Goal: Task Accomplishment & Management: Complete application form

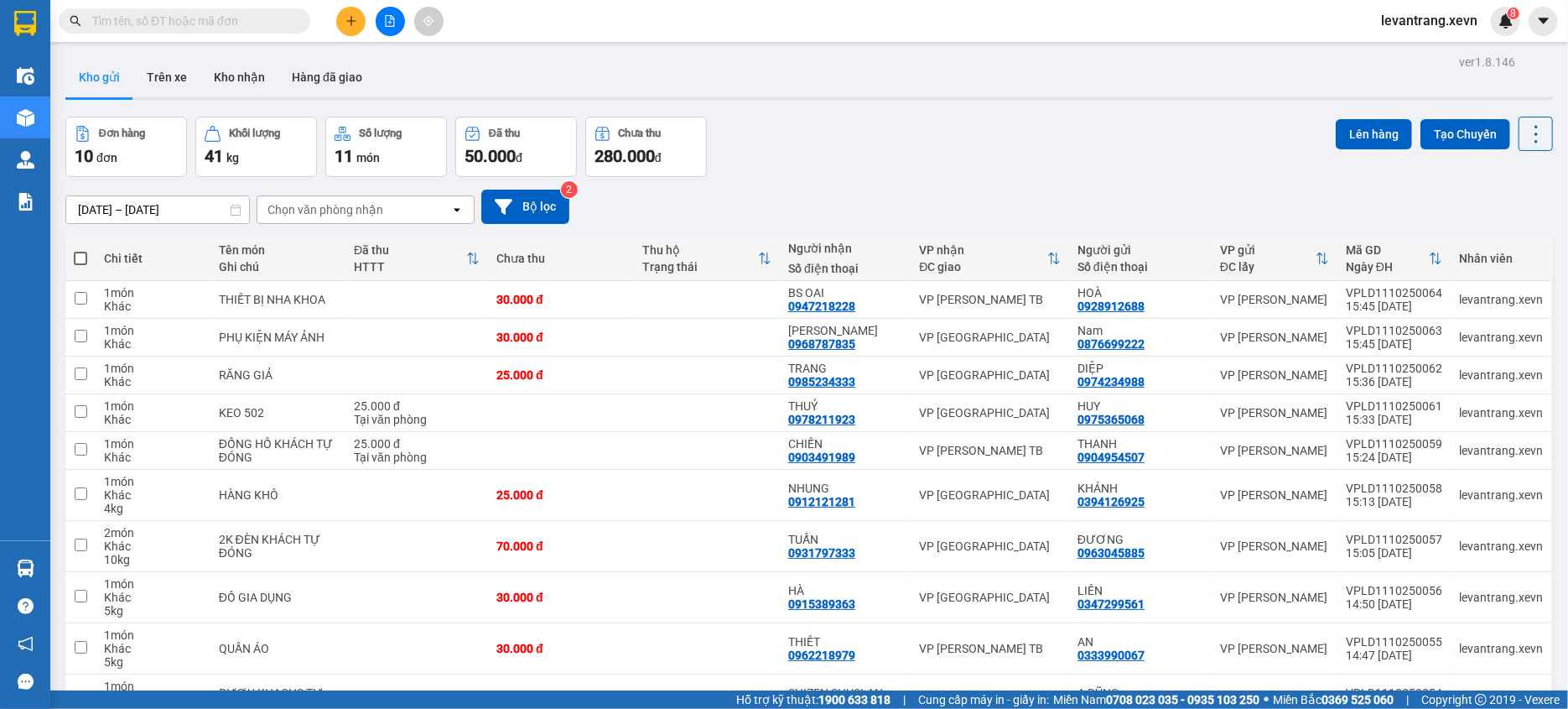
click at [380, 208] on div "Chọn văn phòng nhận" at bounding box center [326, 209] width 116 height 16
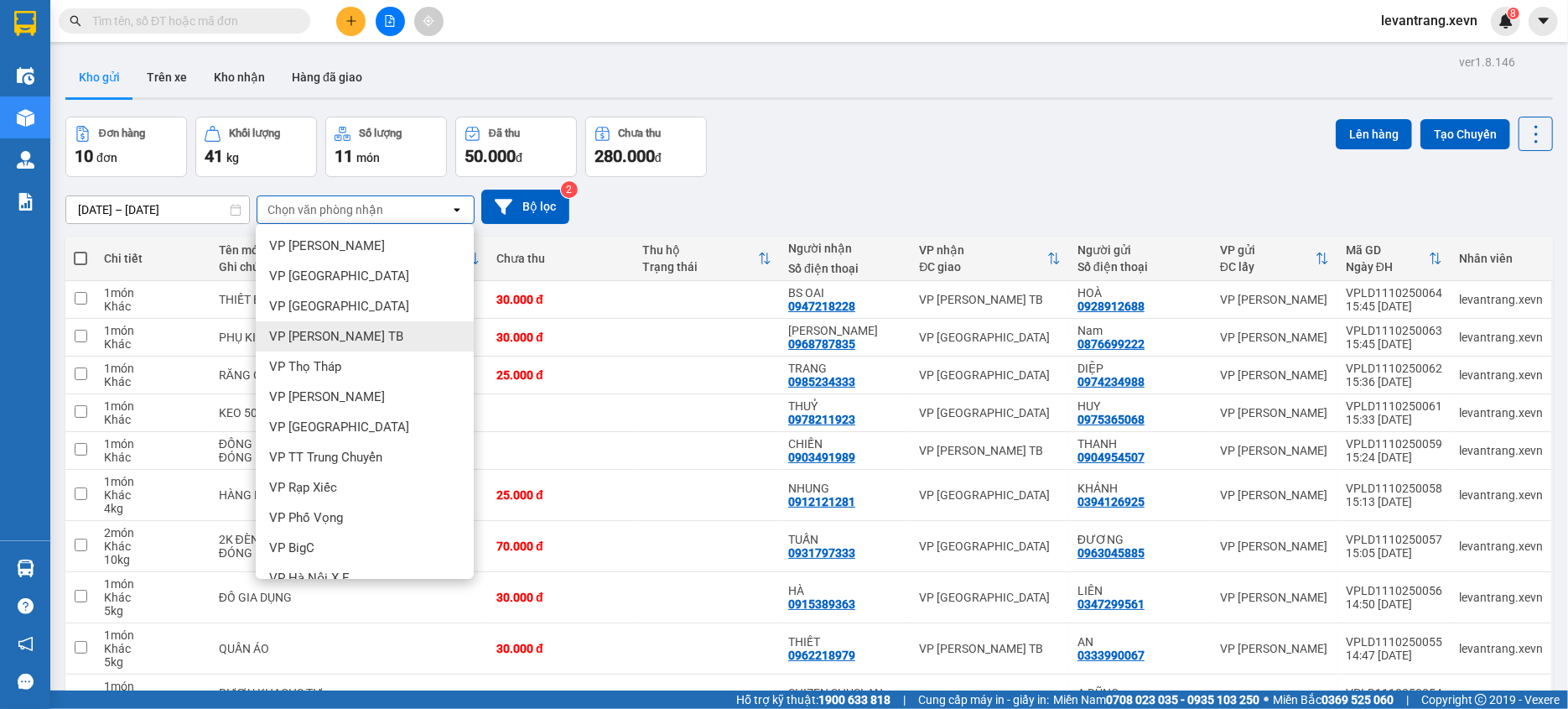
click at [362, 322] on div "VP [PERSON_NAME] TB" at bounding box center [364, 336] width 218 height 30
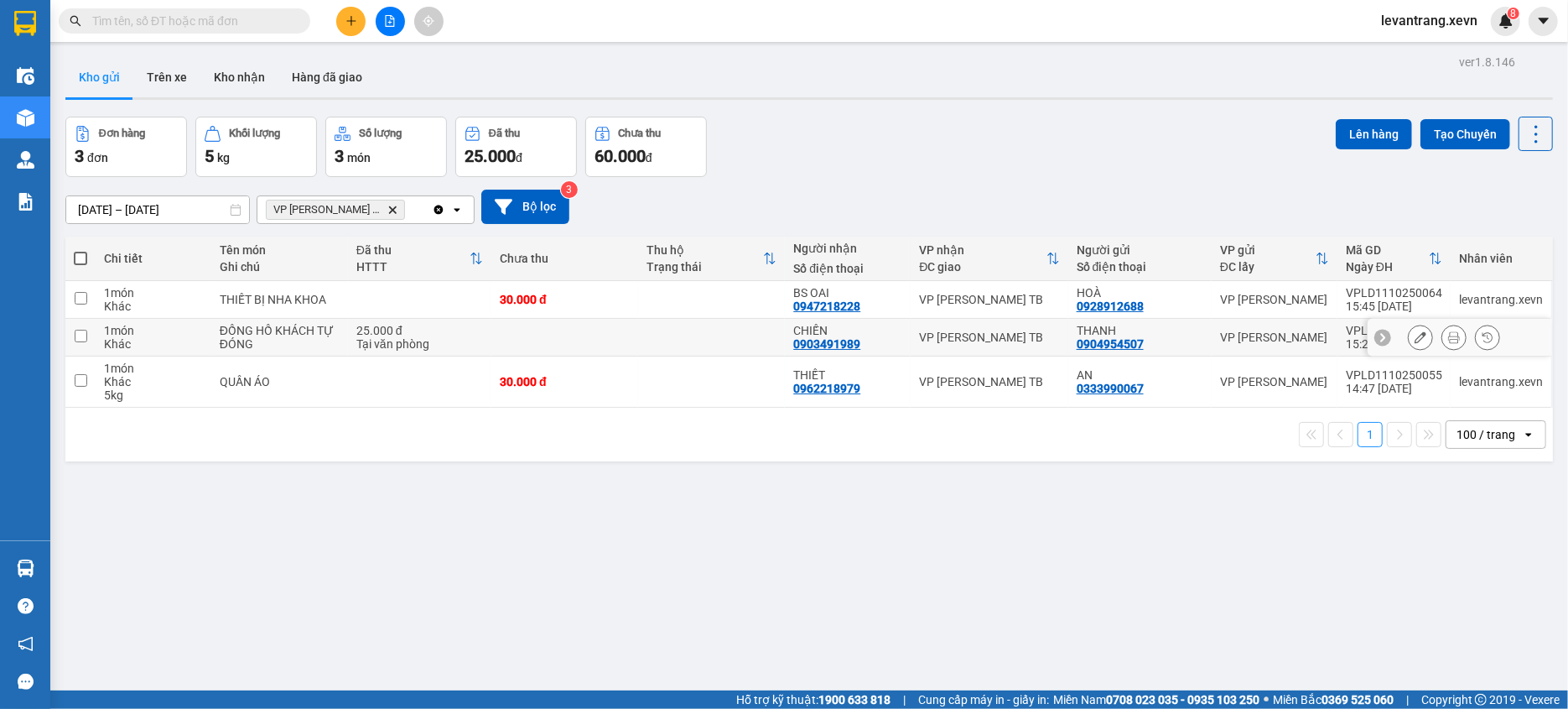
click at [261, 344] on div "ĐỒNG HỒ KHÁCH TỰ ĐÓNG" at bounding box center [279, 337] width 120 height 27
checkbox input "true"
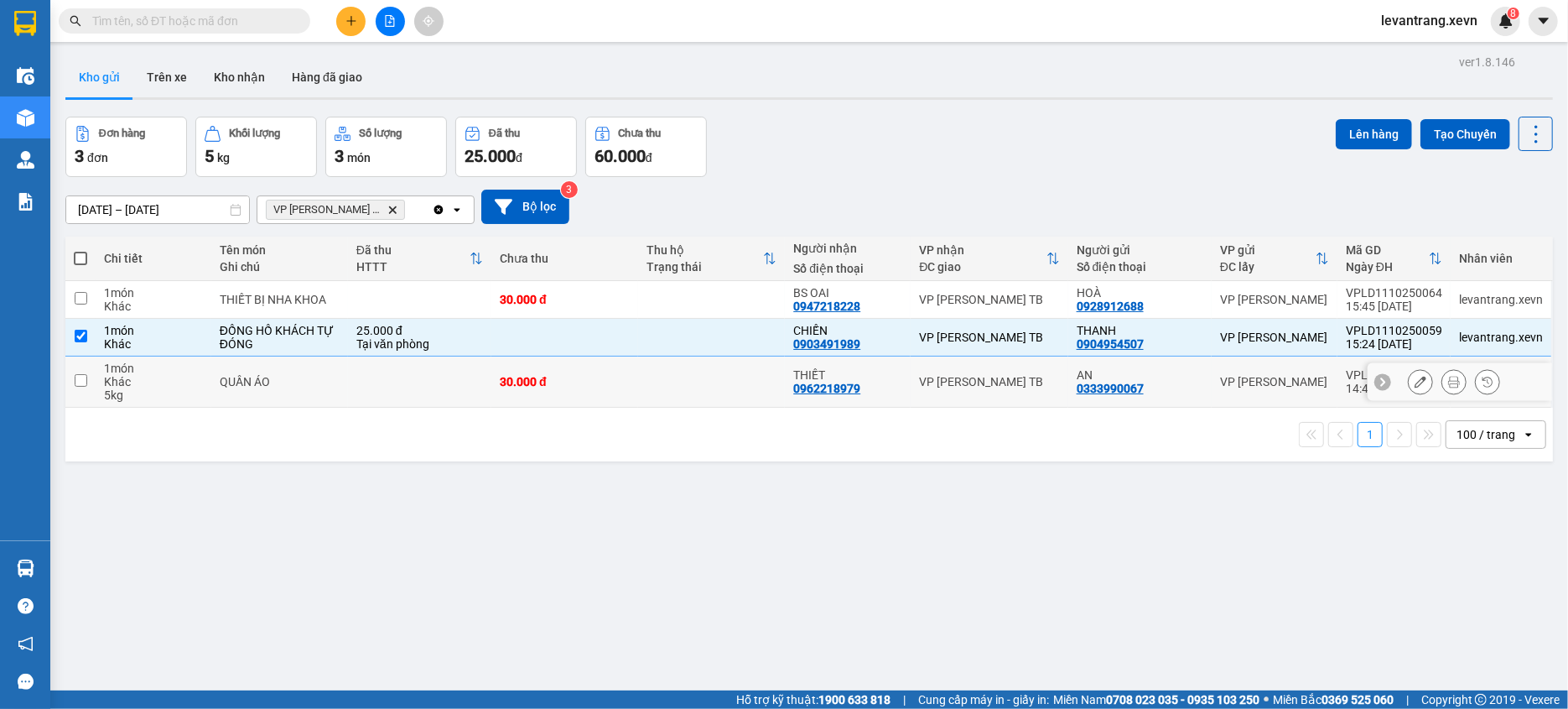
click at [265, 368] on td "QUẦN ÁO" at bounding box center [279, 381] width 136 height 51
checkbox input "true"
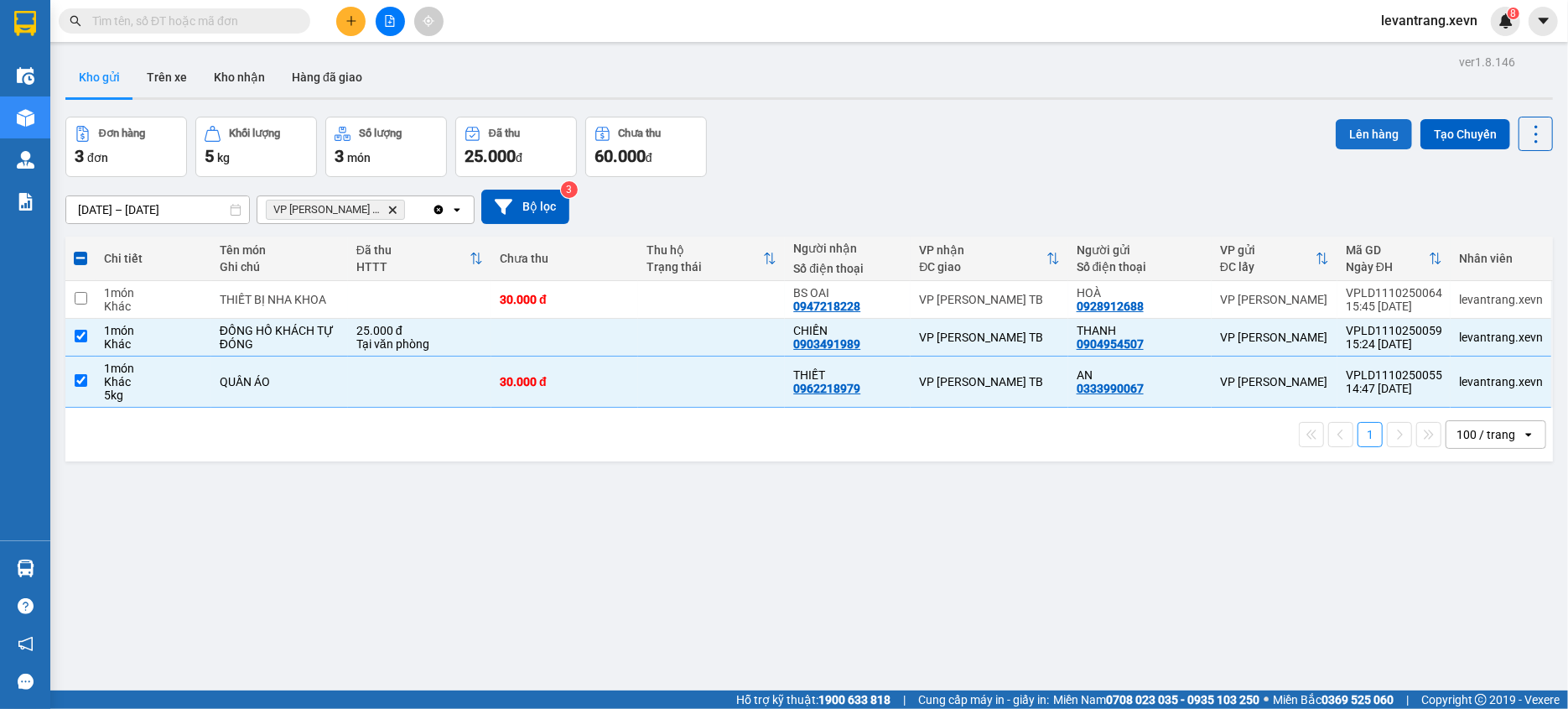
click at [1368, 140] on button "Lên hàng" at bounding box center [1373, 134] width 76 height 30
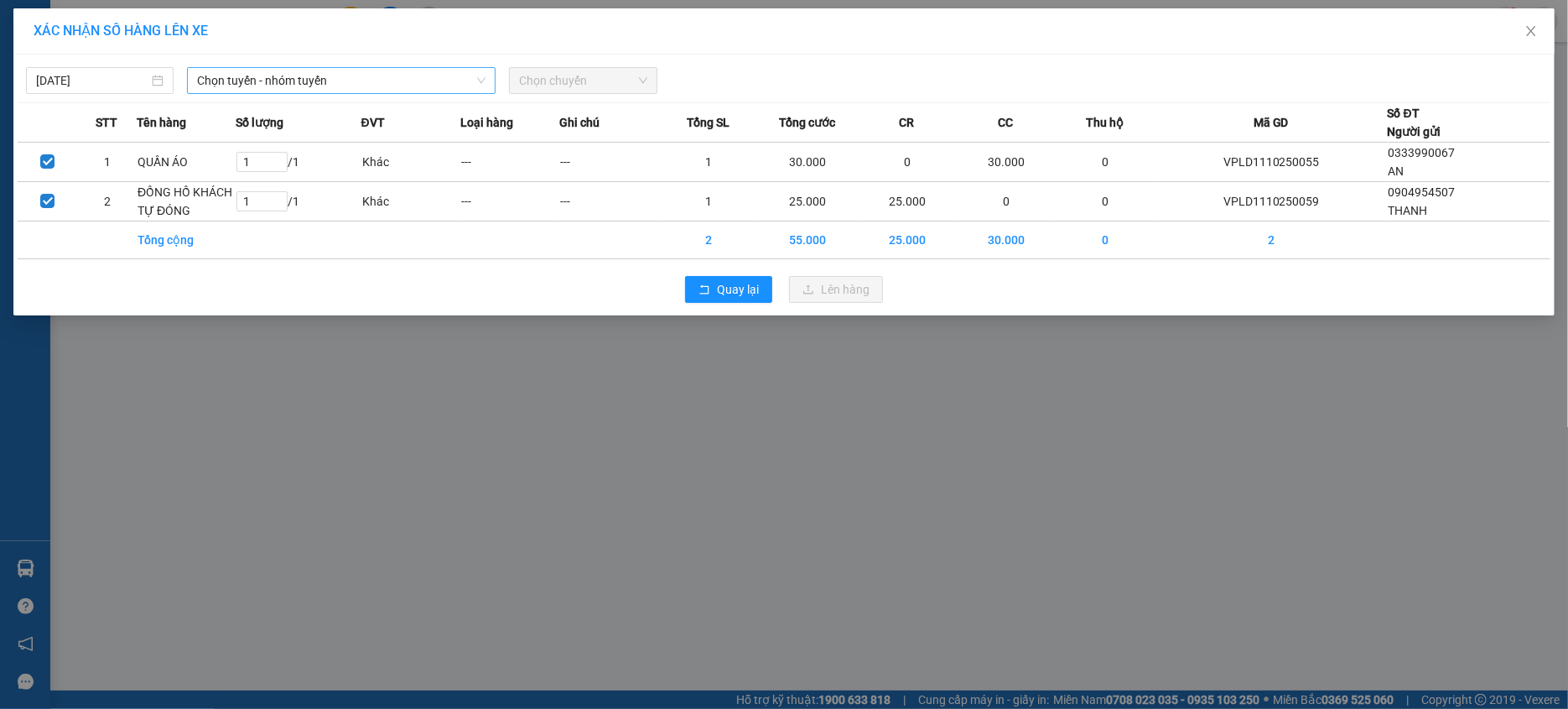
click at [398, 83] on span "Chọn tuyến - nhóm tuyến" at bounding box center [341, 81] width 288 height 25
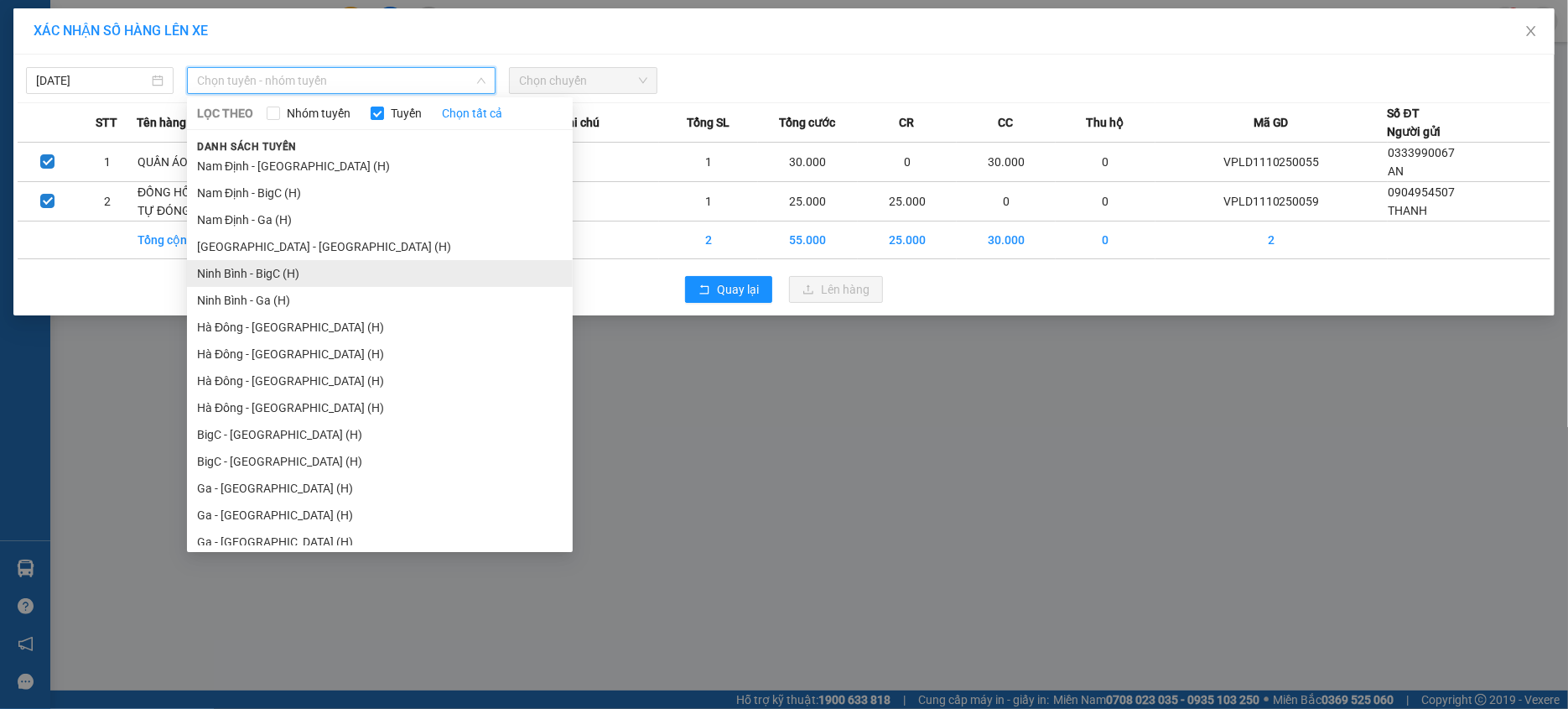
scroll to position [2023, 0]
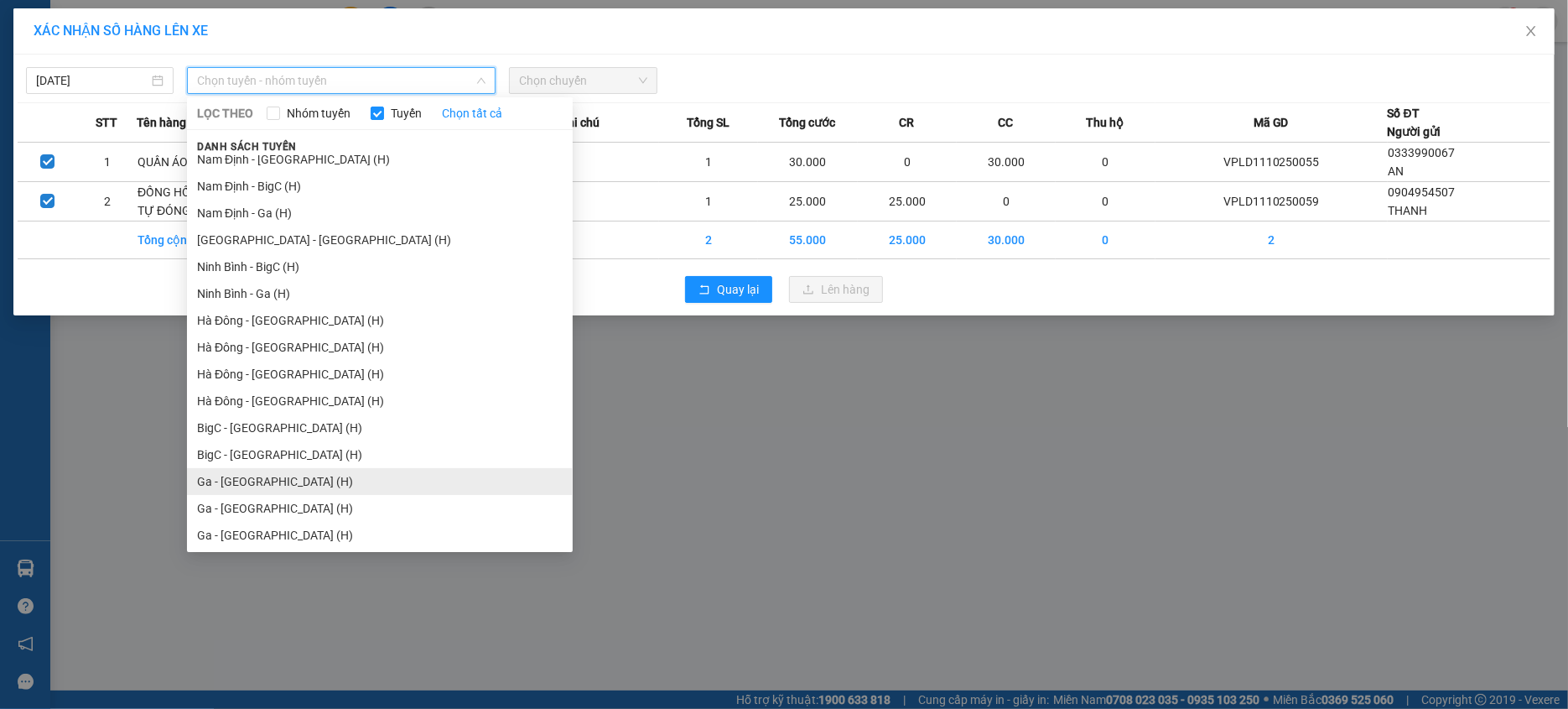
click at [302, 478] on li "Ga - [GEOGRAPHIC_DATA] (H)" at bounding box center [380, 481] width 386 height 27
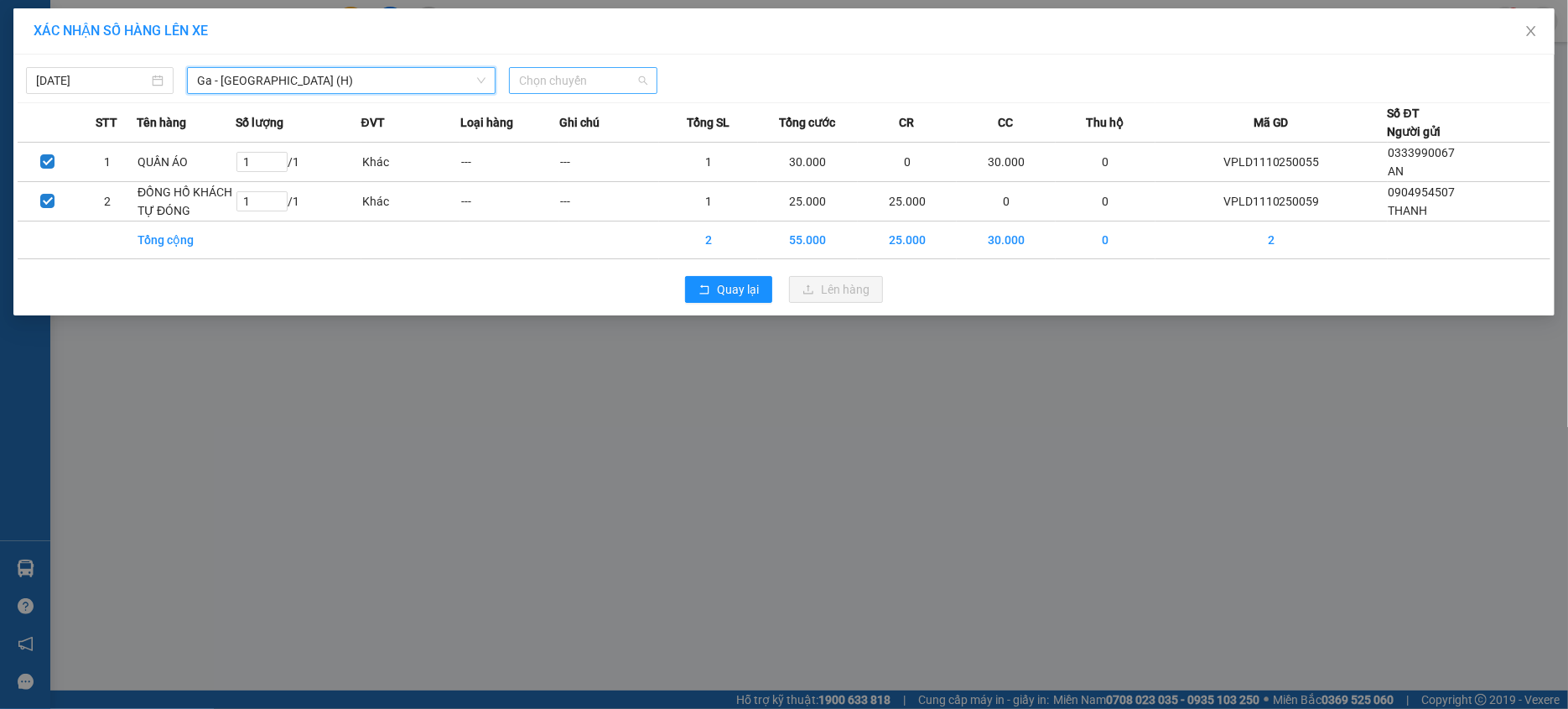
click at [610, 86] on span "Chọn chuyến" at bounding box center [583, 81] width 128 height 25
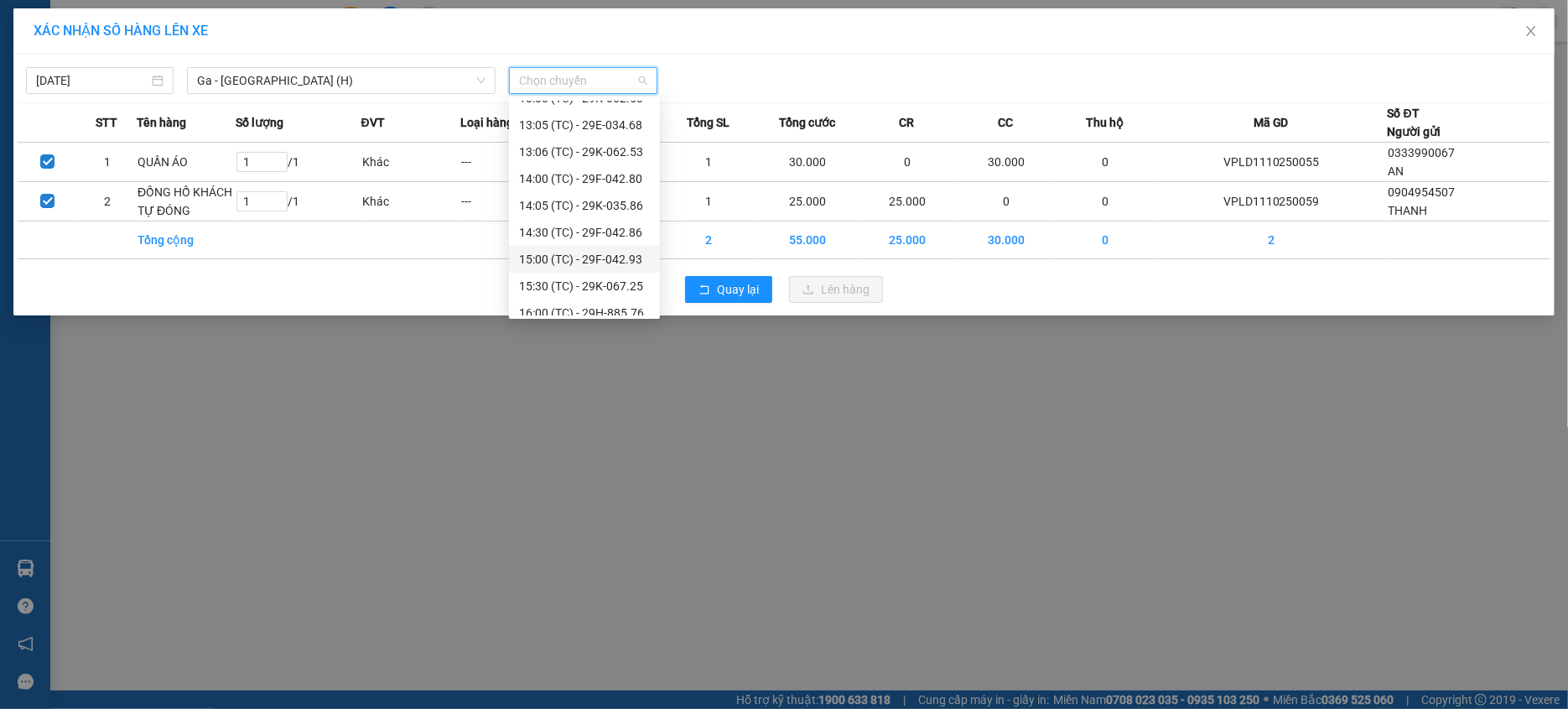
scroll to position [428, 0]
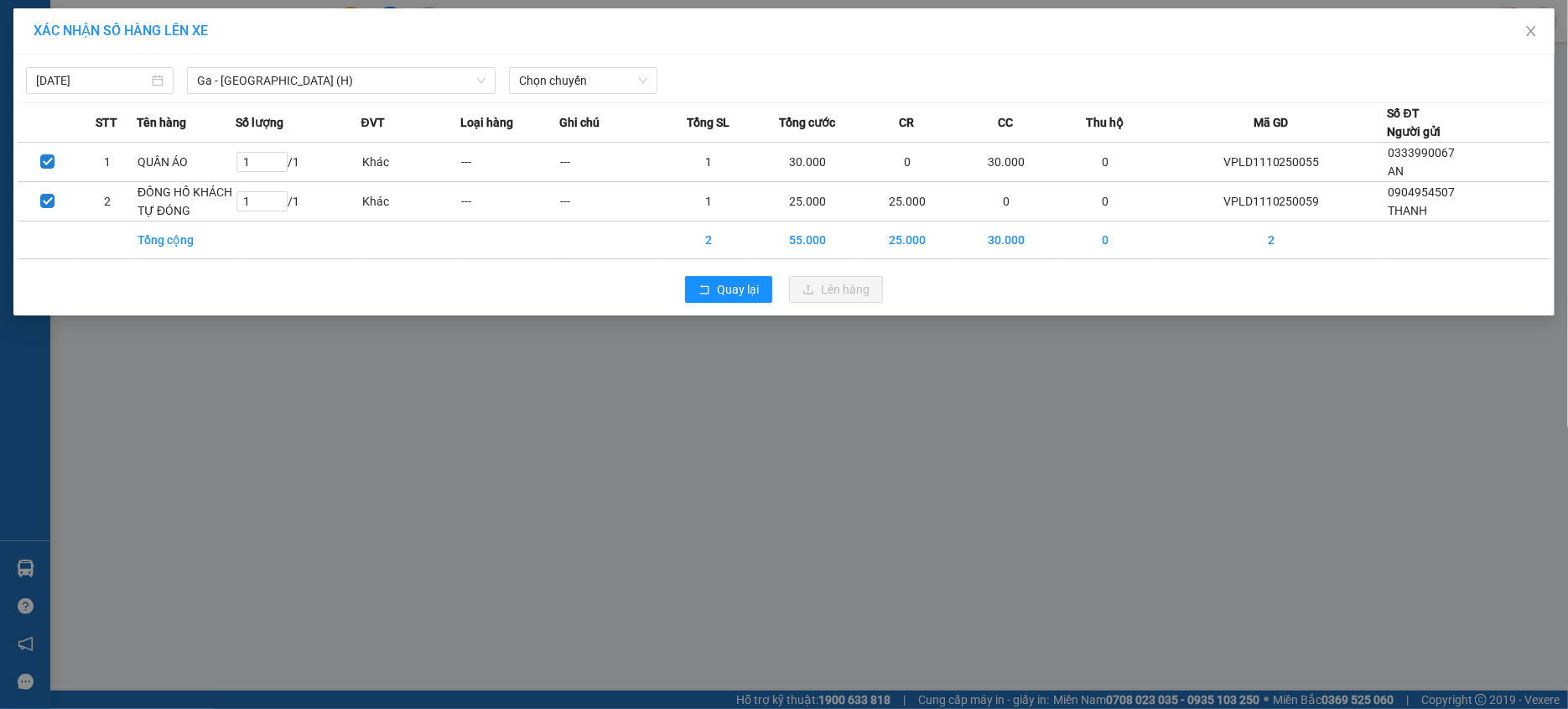
click at [671, 381] on div "XÁC NHẬN SỐ HÀNG LÊN XE [DATE] Ga - [GEOGRAPHIC_DATA] (H) LỌC THEO Nhóm tuyến T…" at bounding box center [784, 354] width 1568 height 709
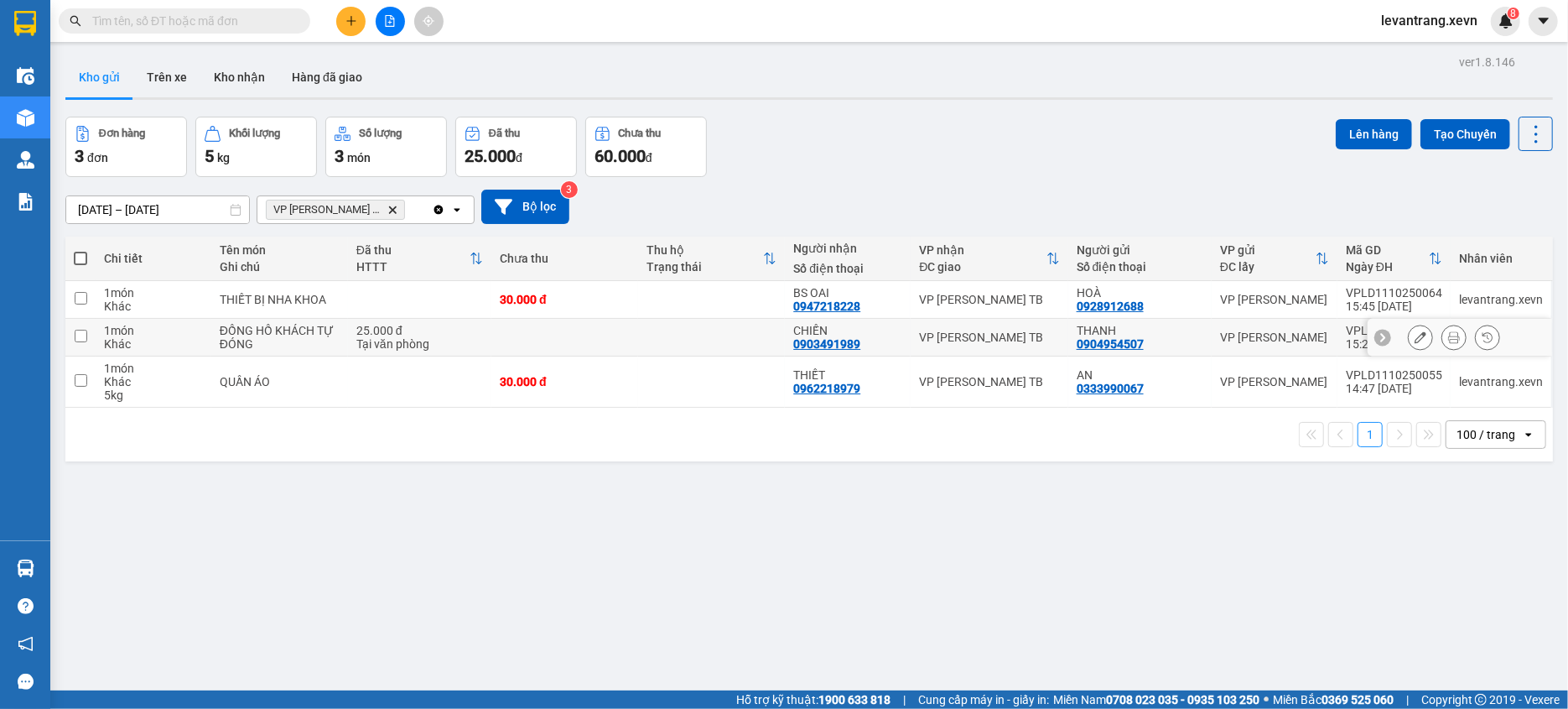
click at [740, 353] on td at bounding box center [712, 337] width 147 height 37
checkbox input "true"
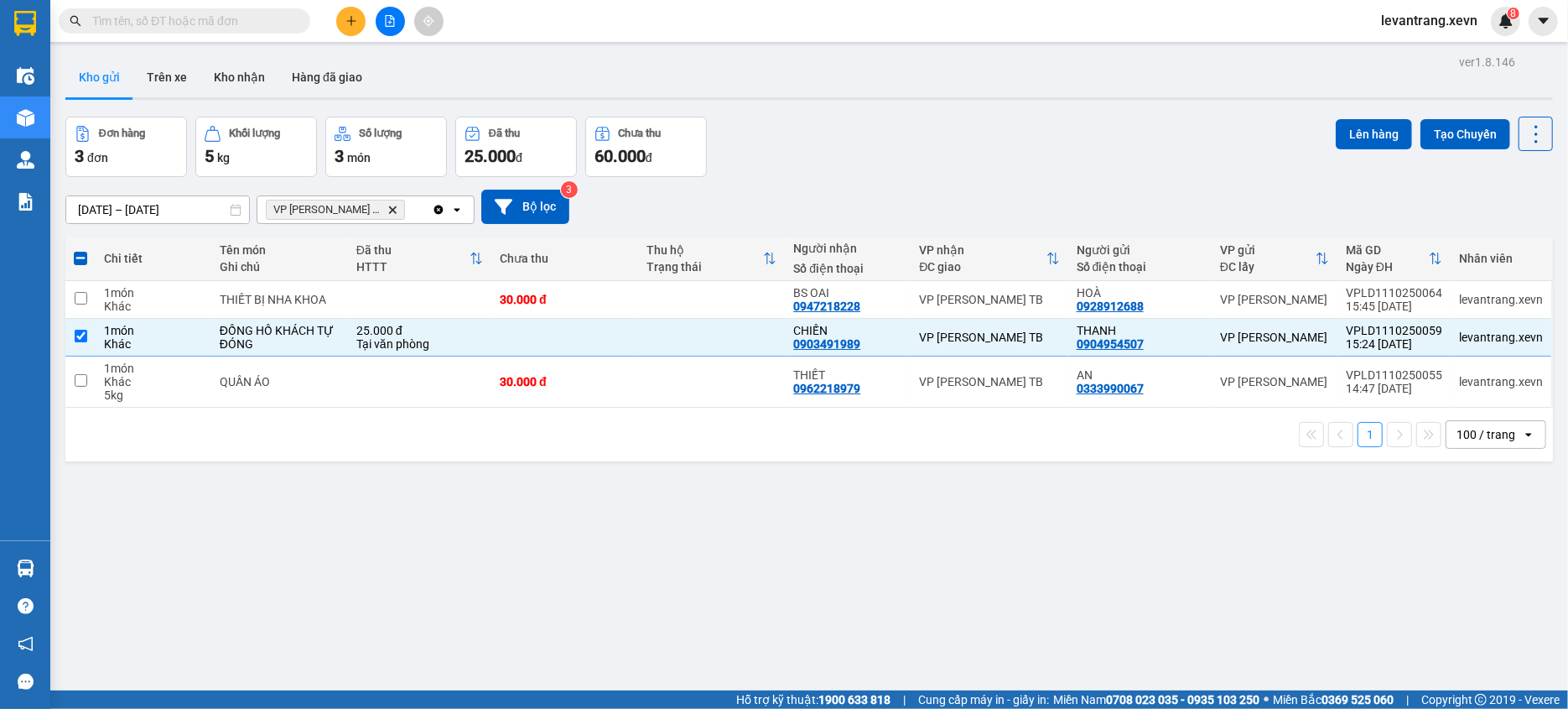
click at [1370, 116] on div "Lên hàng Tạo Chuyến" at bounding box center [1444, 134] width 217 height 35
click at [1367, 133] on button "Lên hàng" at bounding box center [1373, 134] width 76 height 30
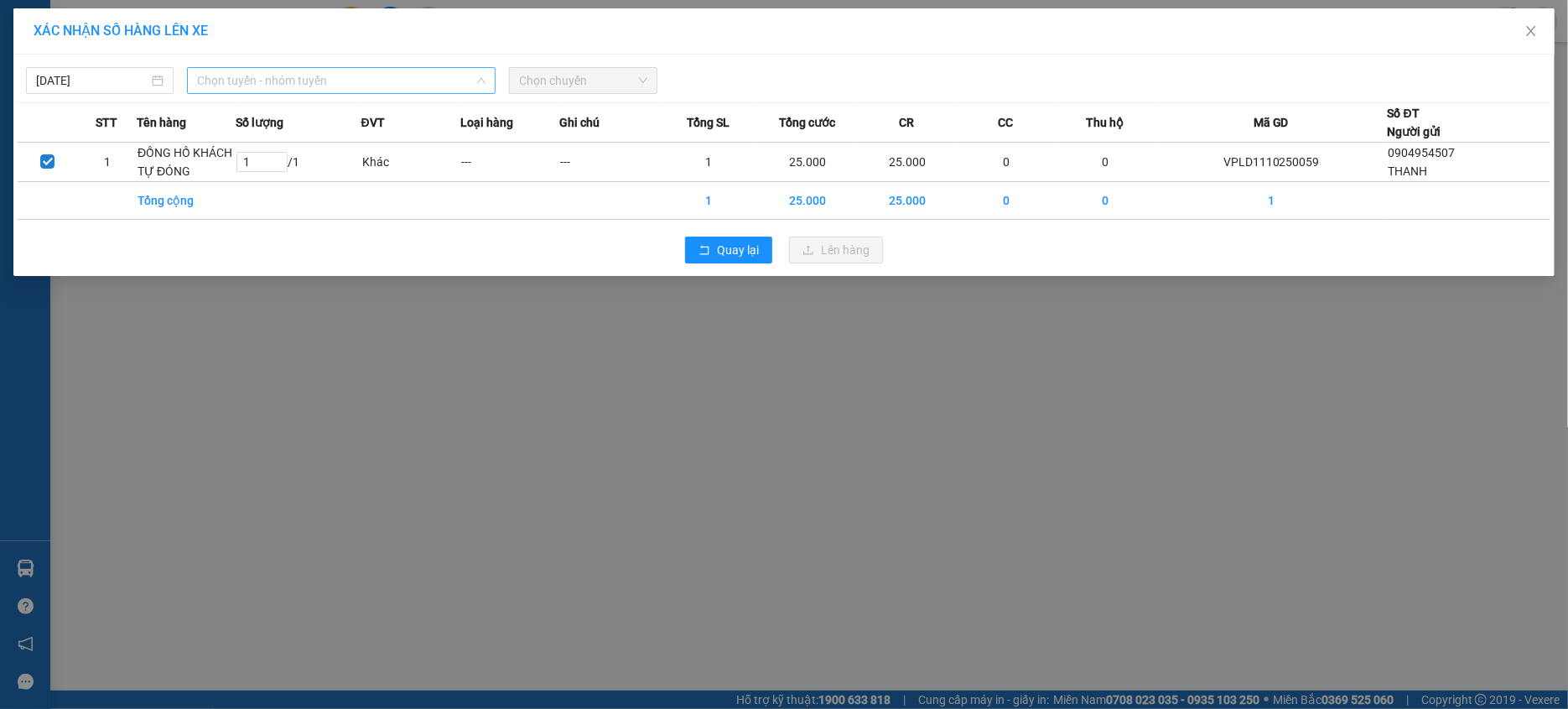
click at [432, 90] on span "Chọn tuyến - nhóm tuyến" at bounding box center [341, 81] width 288 height 25
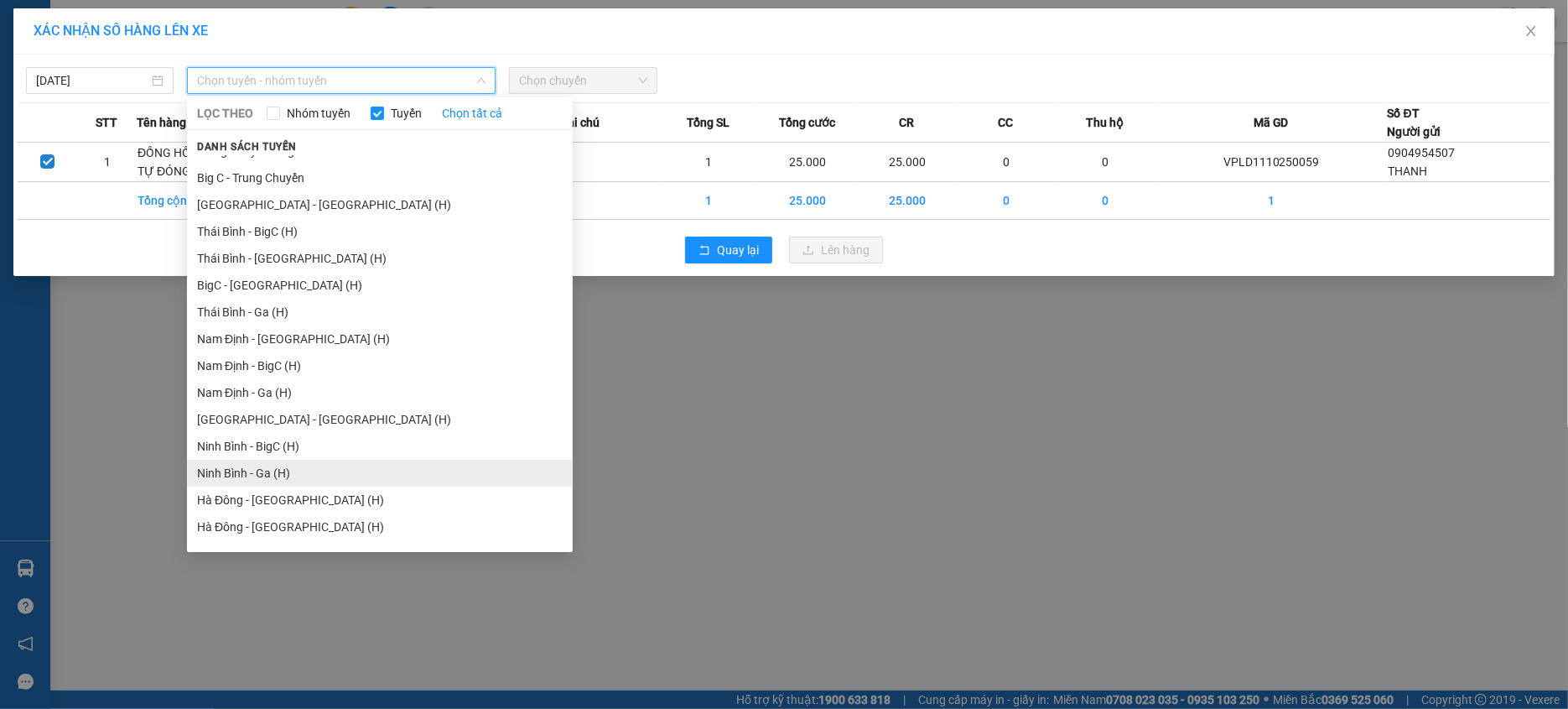
scroll to position [2023, 0]
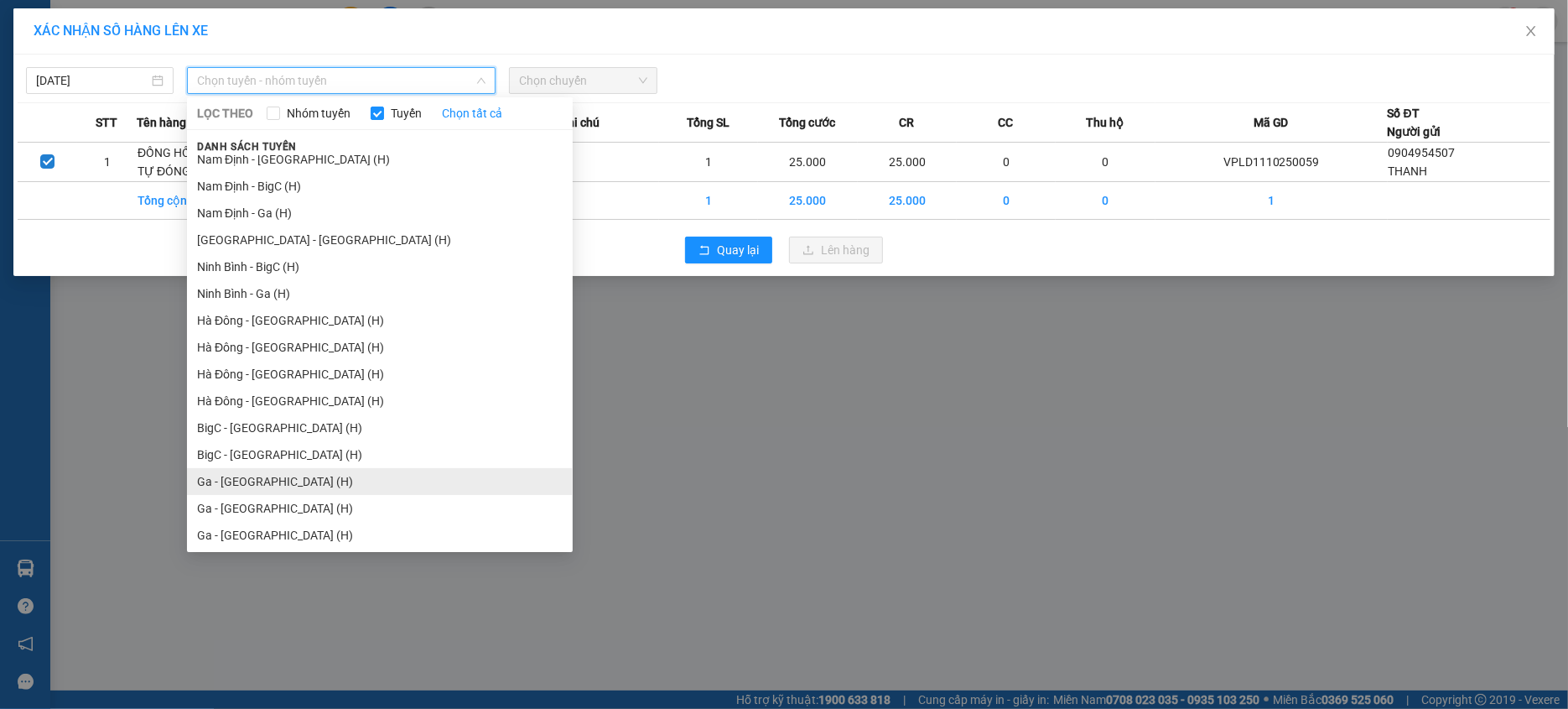
click at [350, 482] on li "Ga - [GEOGRAPHIC_DATA] (H)" at bounding box center [380, 481] width 386 height 27
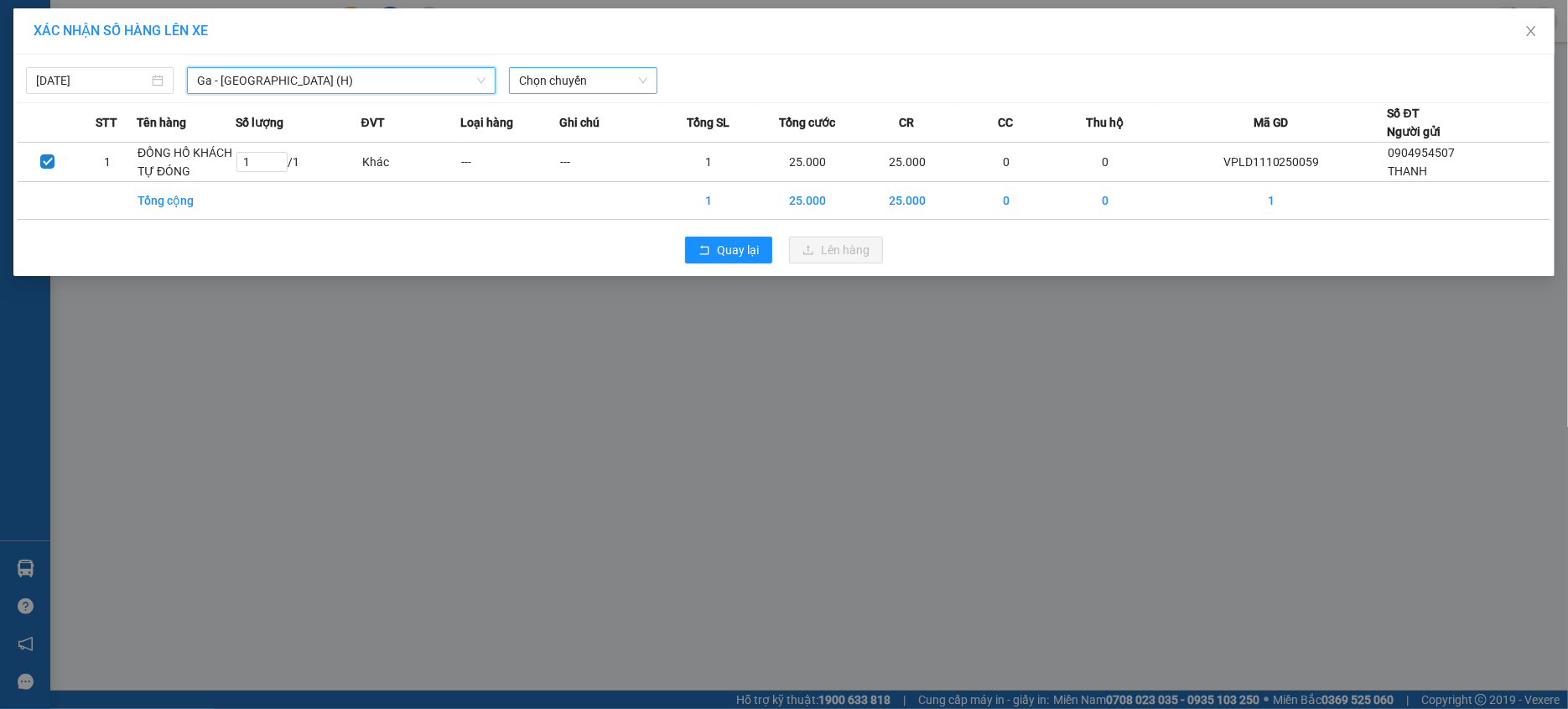
click at [592, 77] on span "Chọn chuyến" at bounding box center [583, 81] width 128 height 25
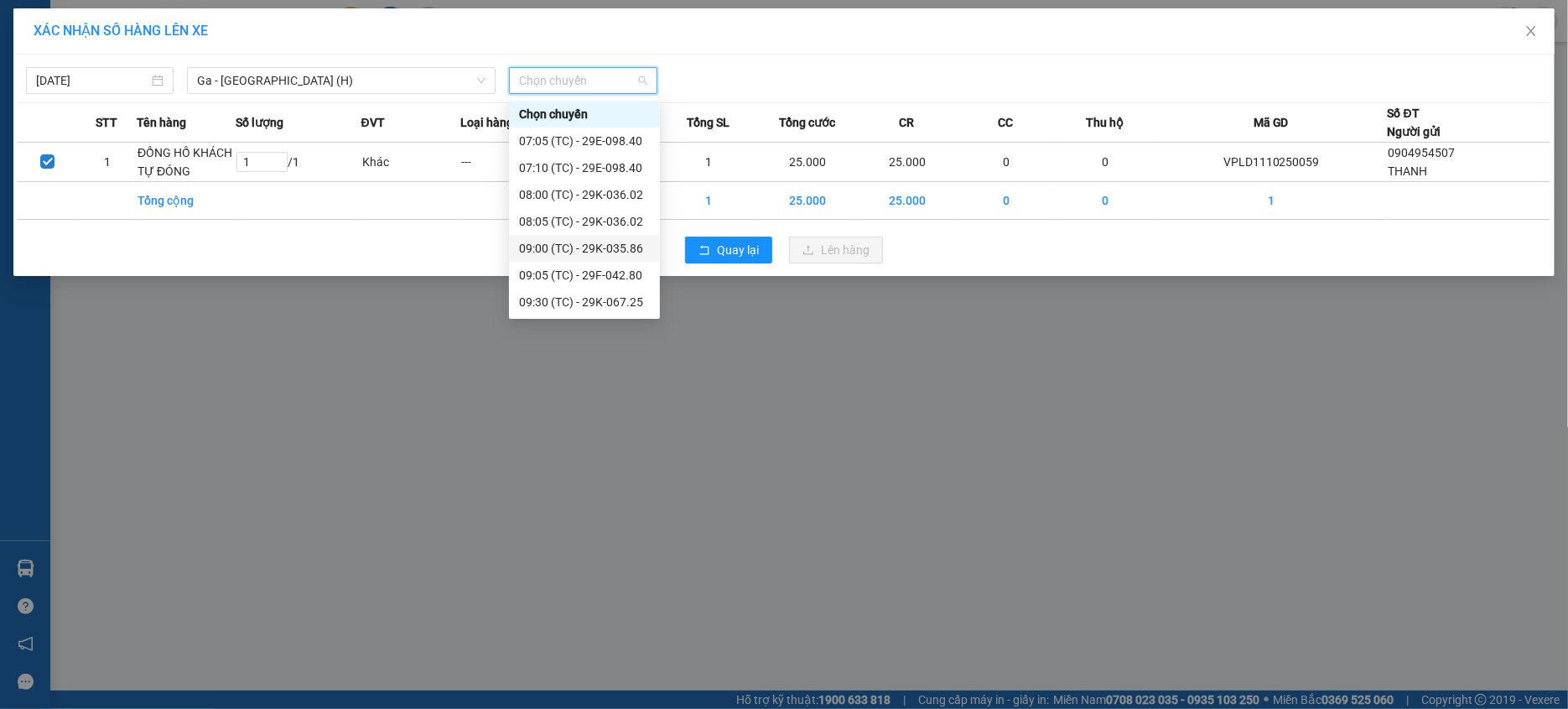
click at [713, 321] on div "XÁC NHẬN SỐ HÀNG LÊN XE [DATE] Ga - [GEOGRAPHIC_DATA] (H) LỌC THEO Nhóm tuyến T…" at bounding box center [784, 354] width 1568 height 709
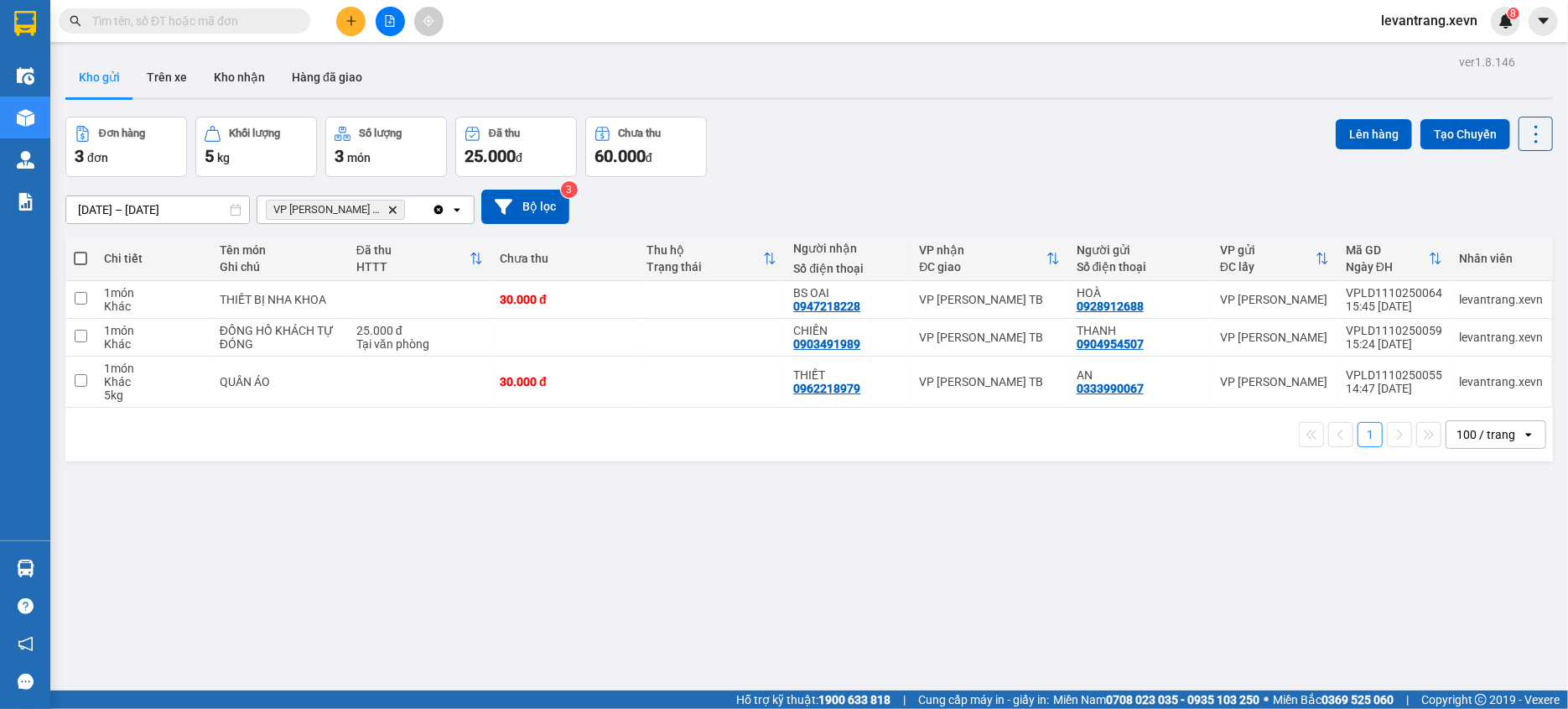
click at [953, 105] on div "ver 1.8.146 Kho gửi Trên xe Kho nhận Hàng đã giao Đơn hàng 3 đơn Khối lượng 5 k…" at bounding box center [808, 404] width 1501 height 709
click at [342, 16] on button at bounding box center [350, 21] width 30 height 30
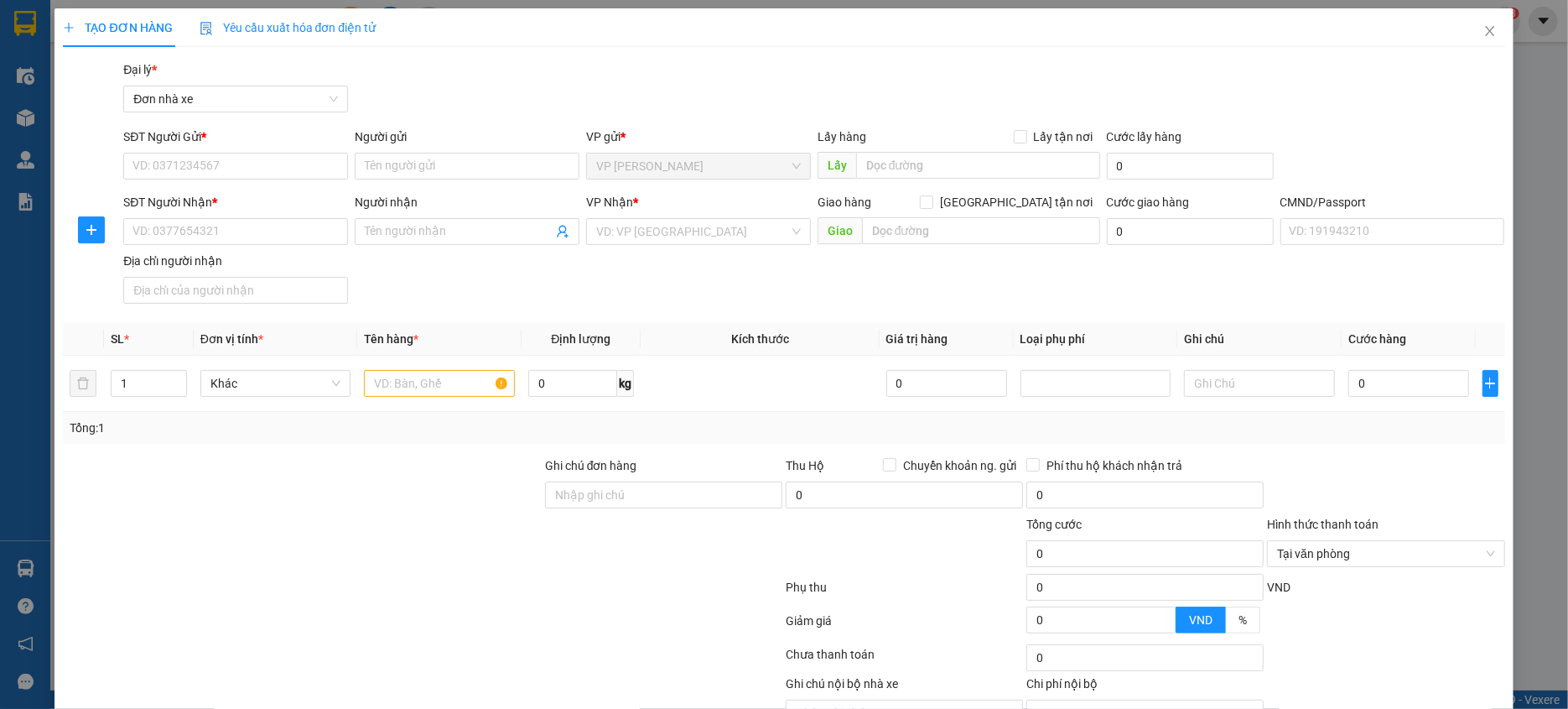
click at [235, 151] on div "SĐT Người Gửi *" at bounding box center [235, 140] width 225 height 25
click at [229, 168] on input "SĐT Người Gửi *" at bounding box center [235, 166] width 225 height 27
click at [264, 200] on div "0969960707 - TOÀN" at bounding box center [233, 199] width 202 height 18
type input "0969960707"
type input "TOÀN"
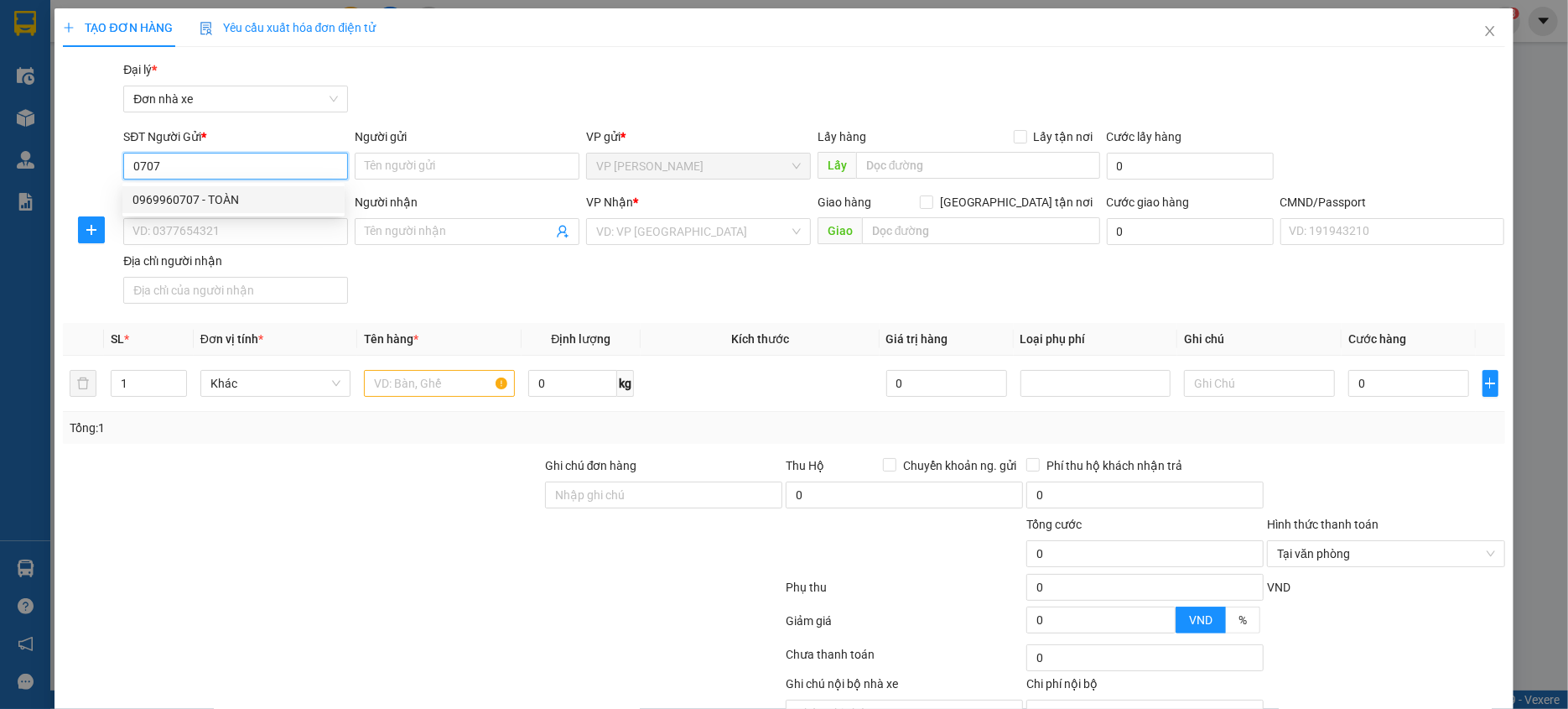
type input "0947685866"
type input "THẮNG"
type input "0010880049701 [PERSON_NAME]"
type input "123"
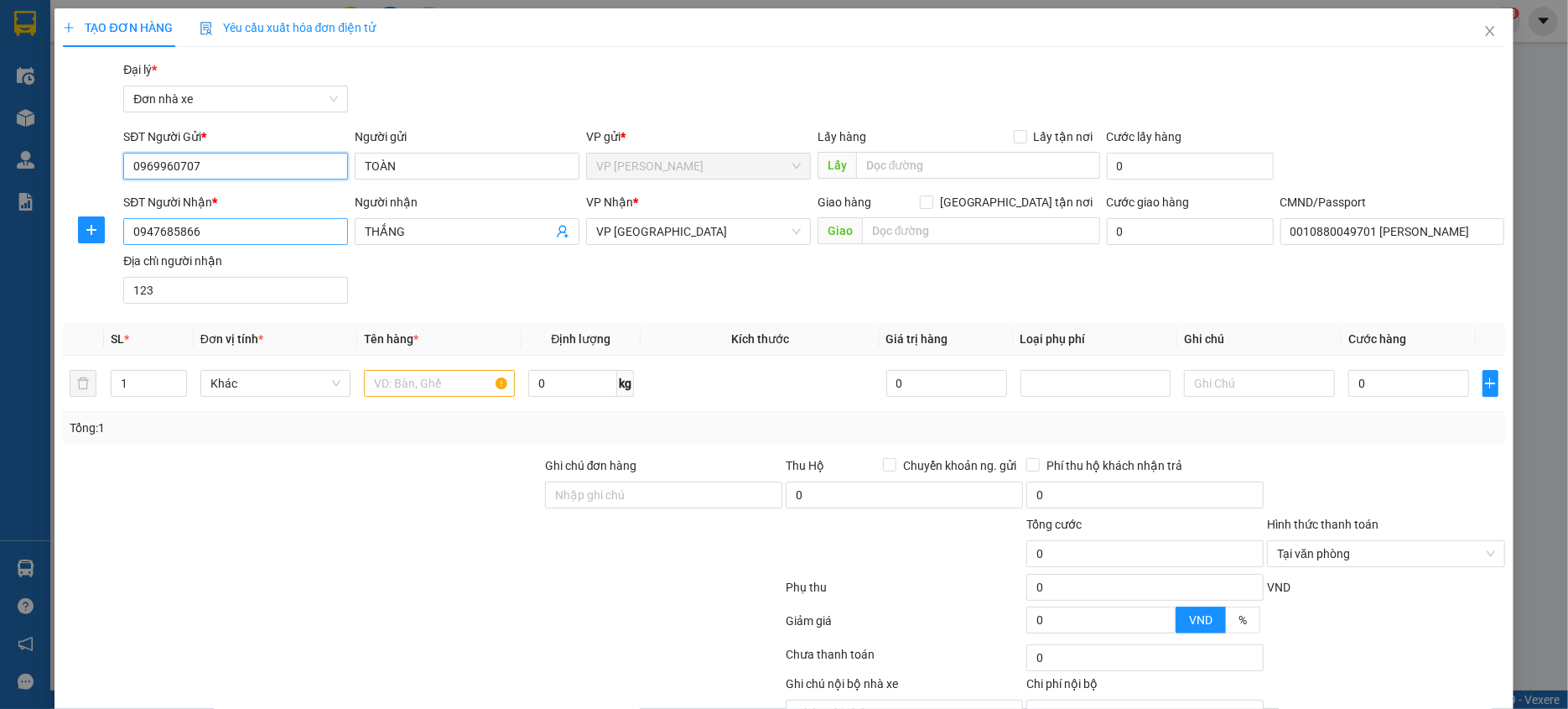
type input "0969960707"
click at [290, 235] on input "0947685866" at bounding box center [235, 232] width 225 height 27
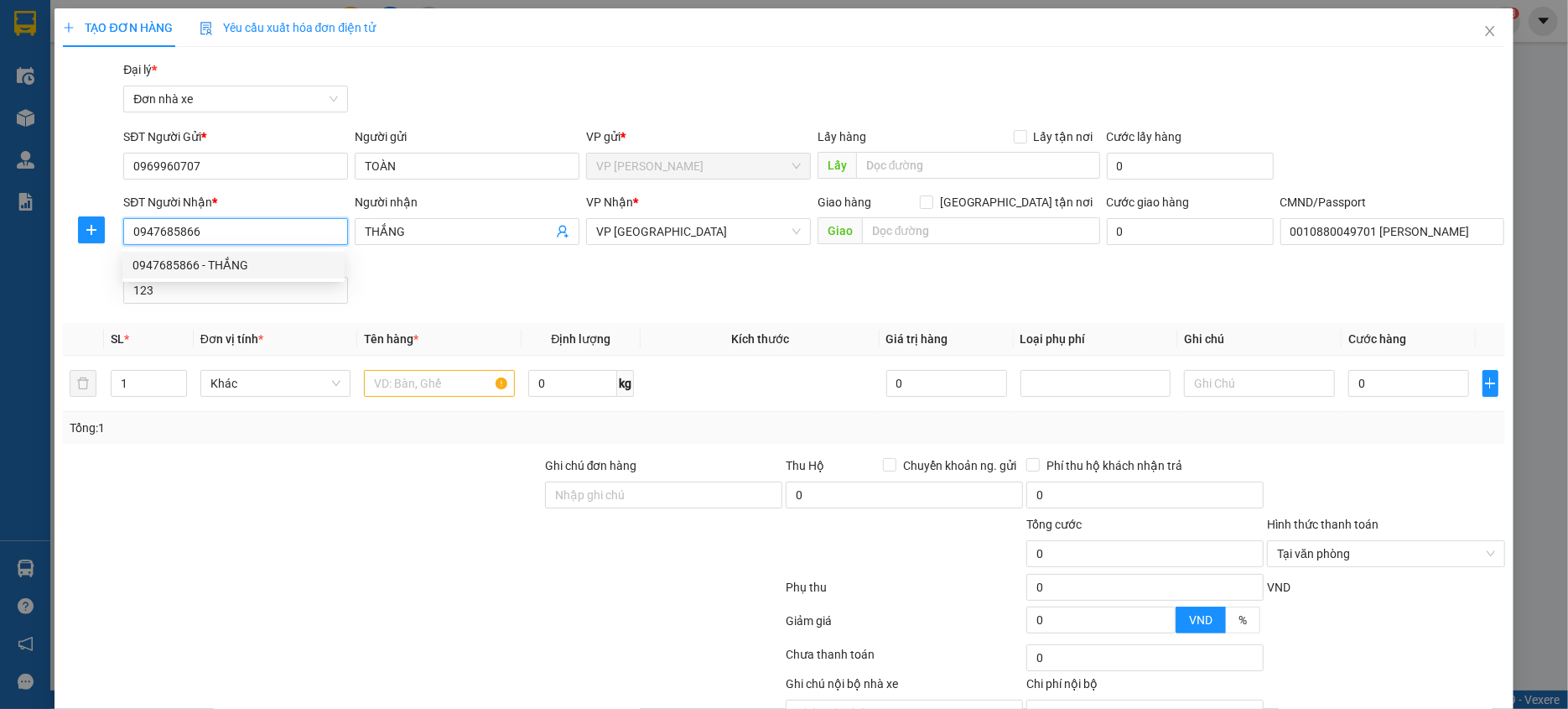
click at [289, 235] on input "0947685866" at bounding box center [235, 232] width 225 height 27
click at [557, 232] on icon "user-add" at bounding box center [563, 232] width 13 height 13
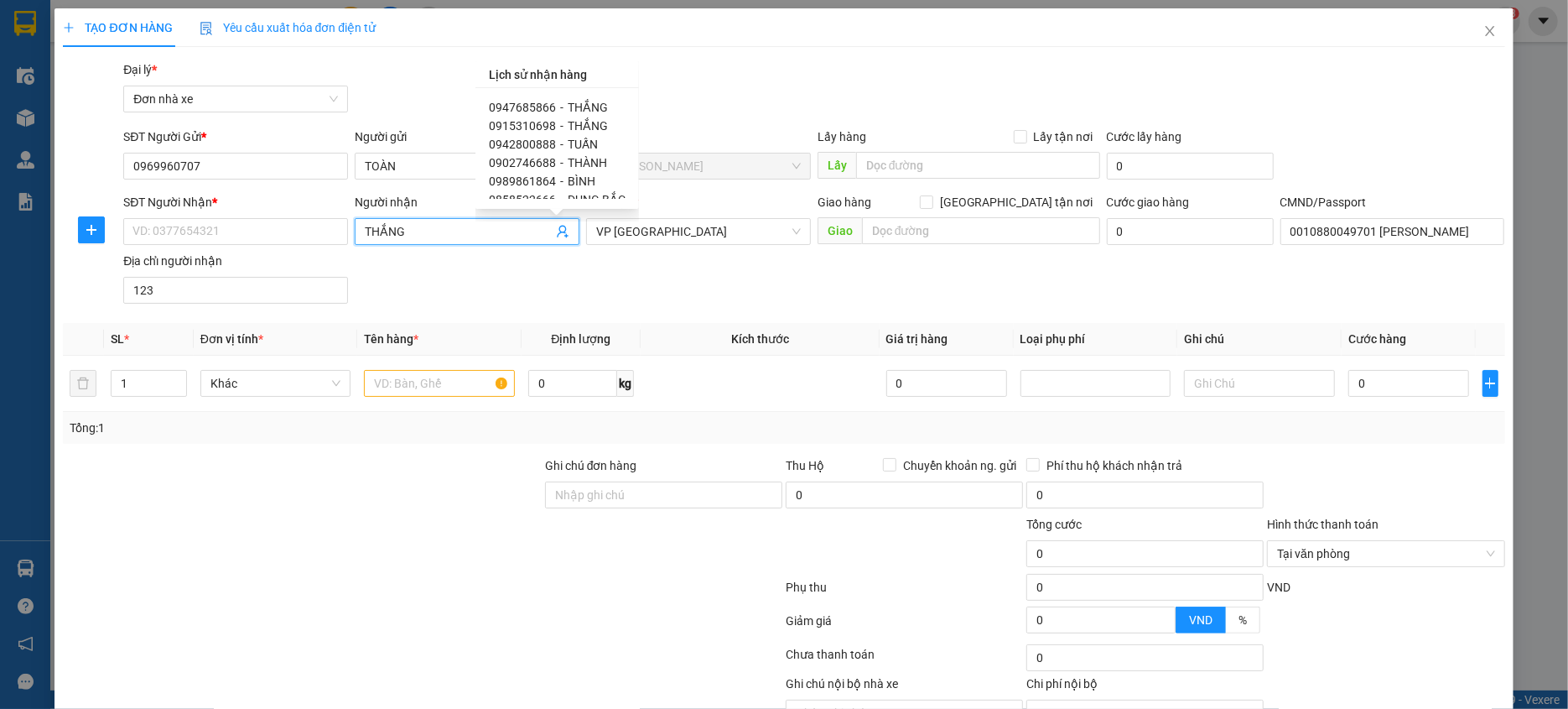
click at [568, 161] on span "THÀNH" at bounding box center [587, 162] width 39 height 13
type input "0902746688"
type input "THÀNH"
type input "034074002227 [PERSON_NAME]"
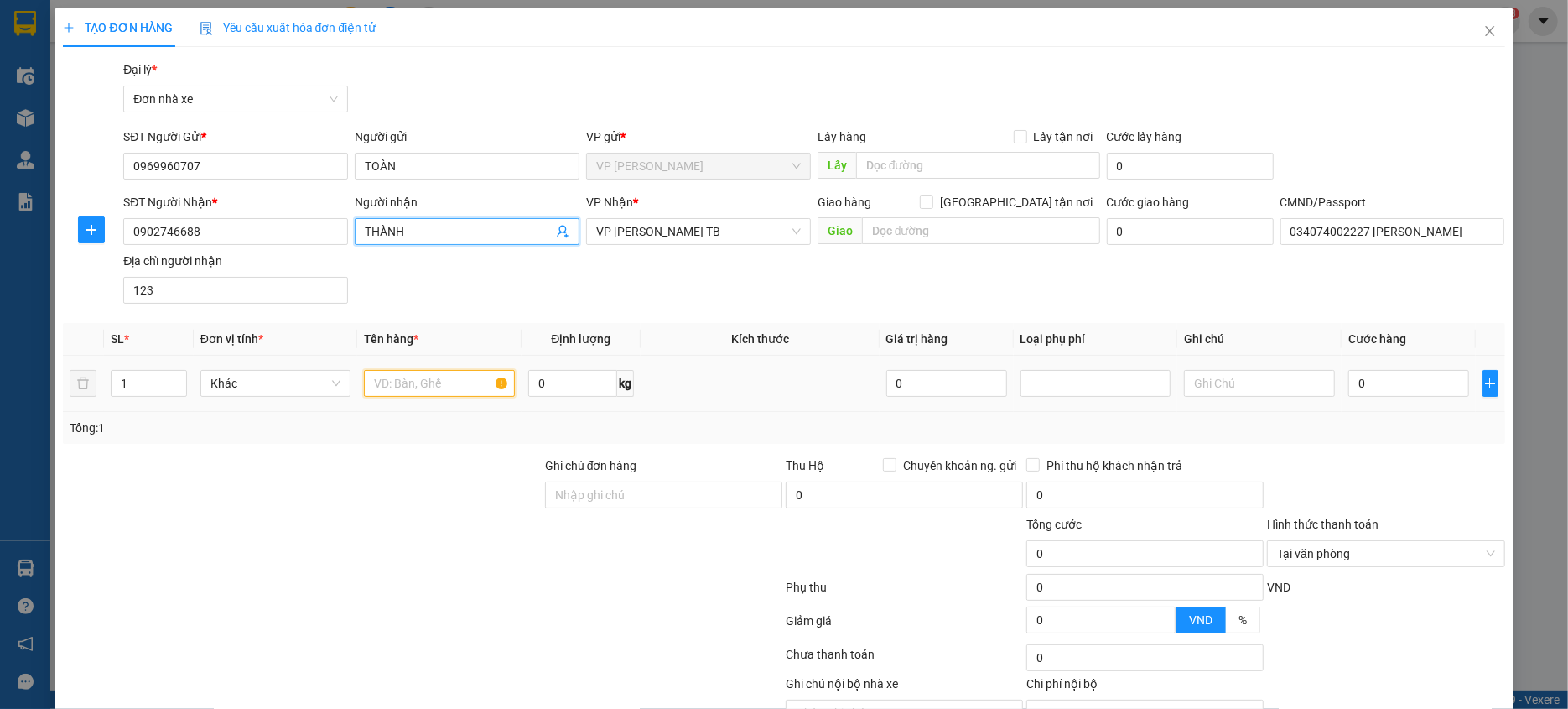
click at [394, 389] on input "text" at bounding box center [439, 383] width 151 height 27
type input "PHỤ TÙNG Ô TÔ"
click at [1415, 388] on input "0" at bounding box center [1409, 383] width 121 height 27
type input "4"
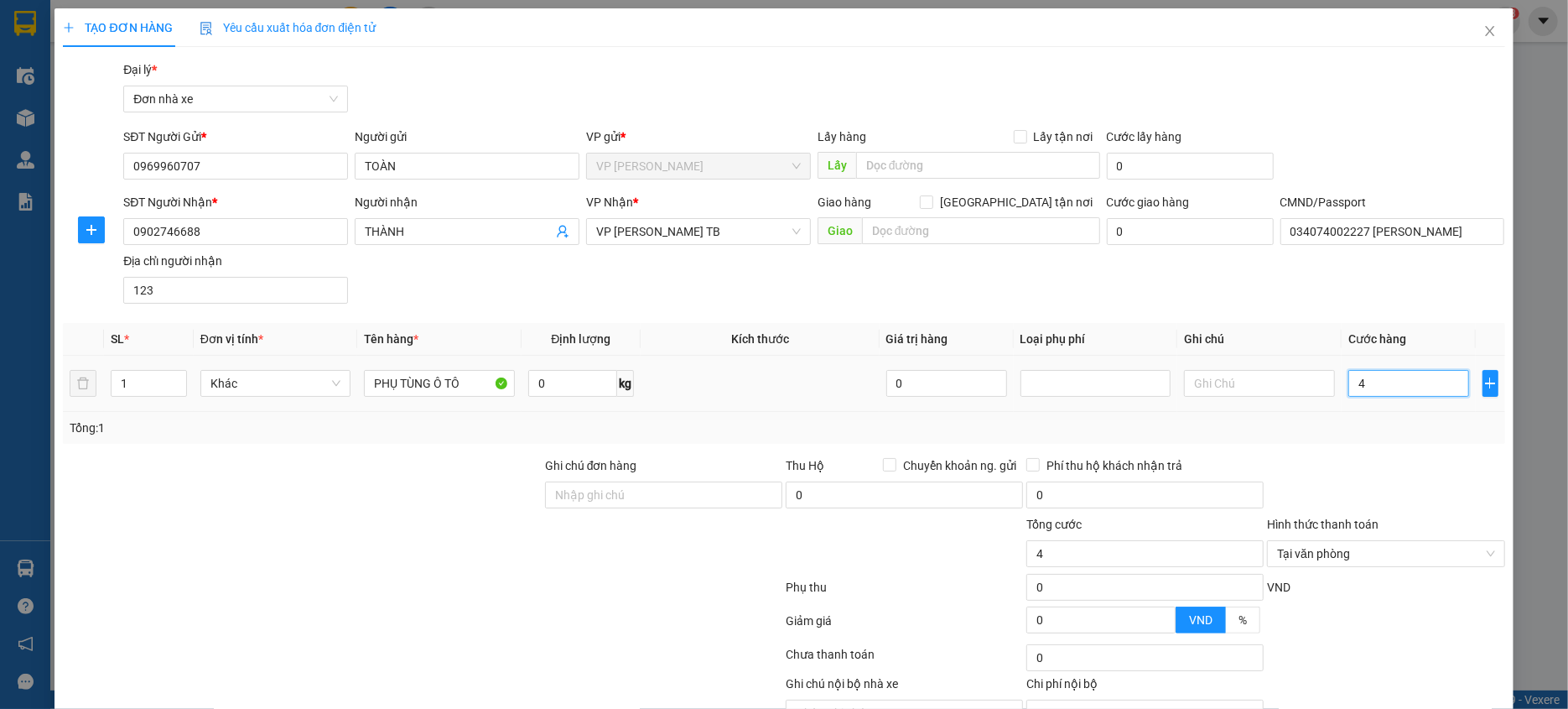
type input "40"
type input "400"
type input "4.000"
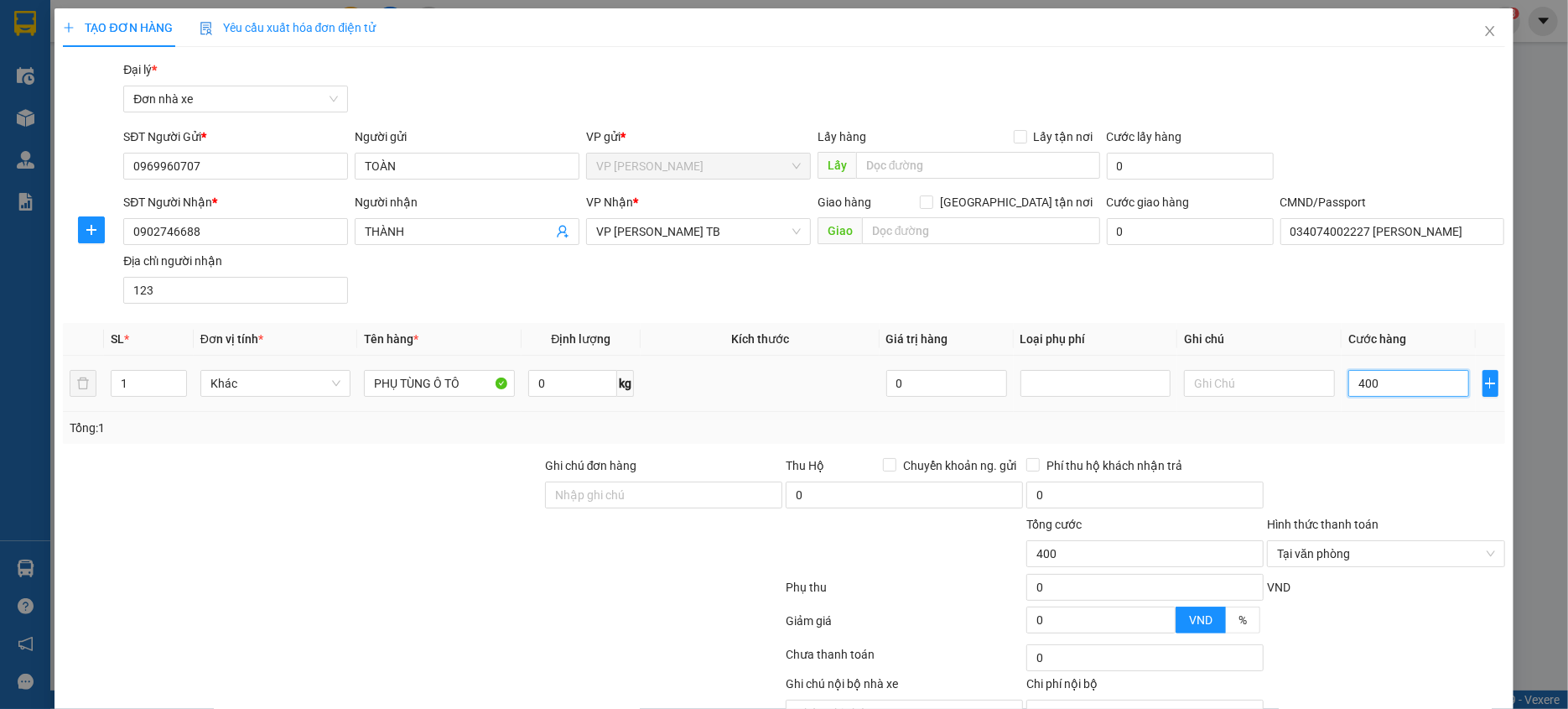
type input "4.000"
type input "40.000"
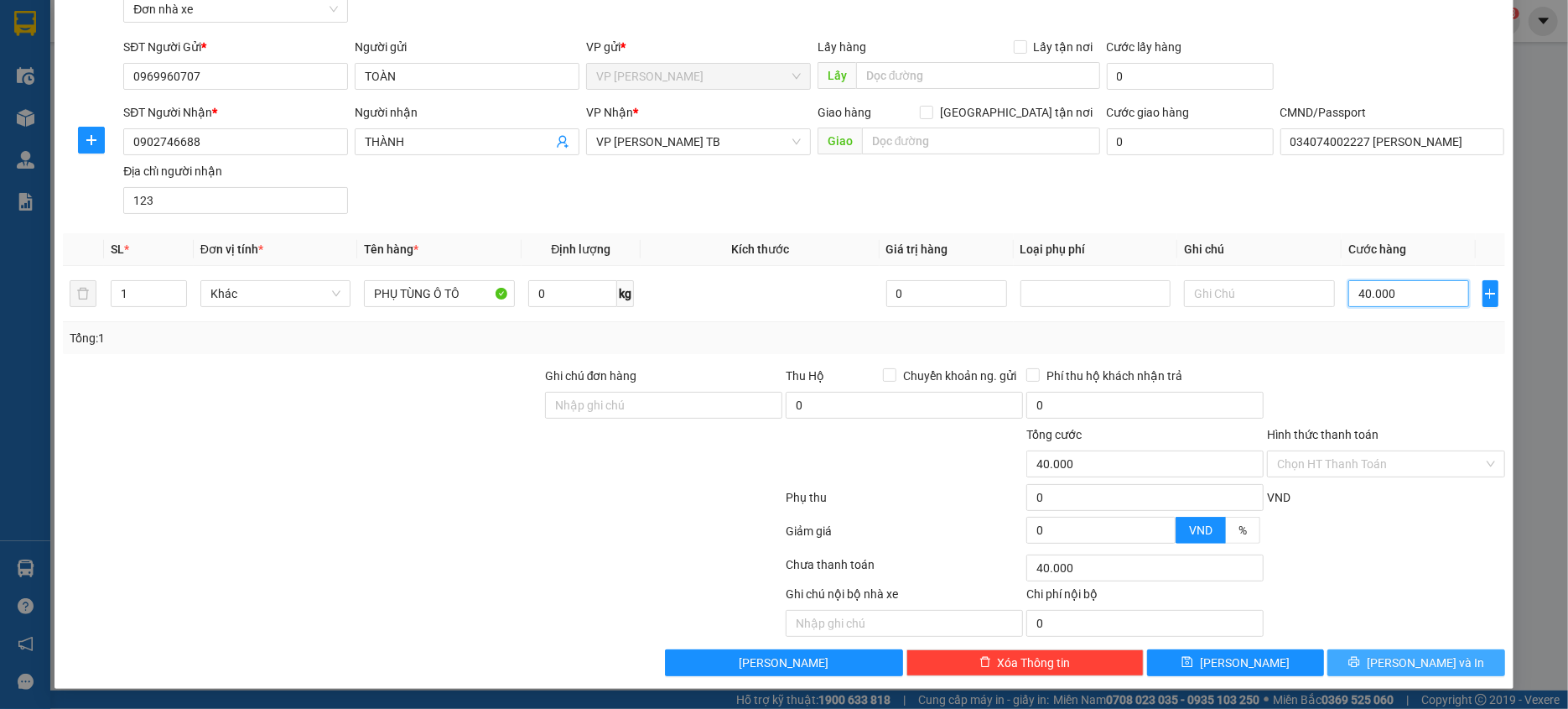
type input "40.000"
click at [1408, 653] on span "[PERSON_NAME] và In" at bounding box center [1426, 662] width 117 height 18
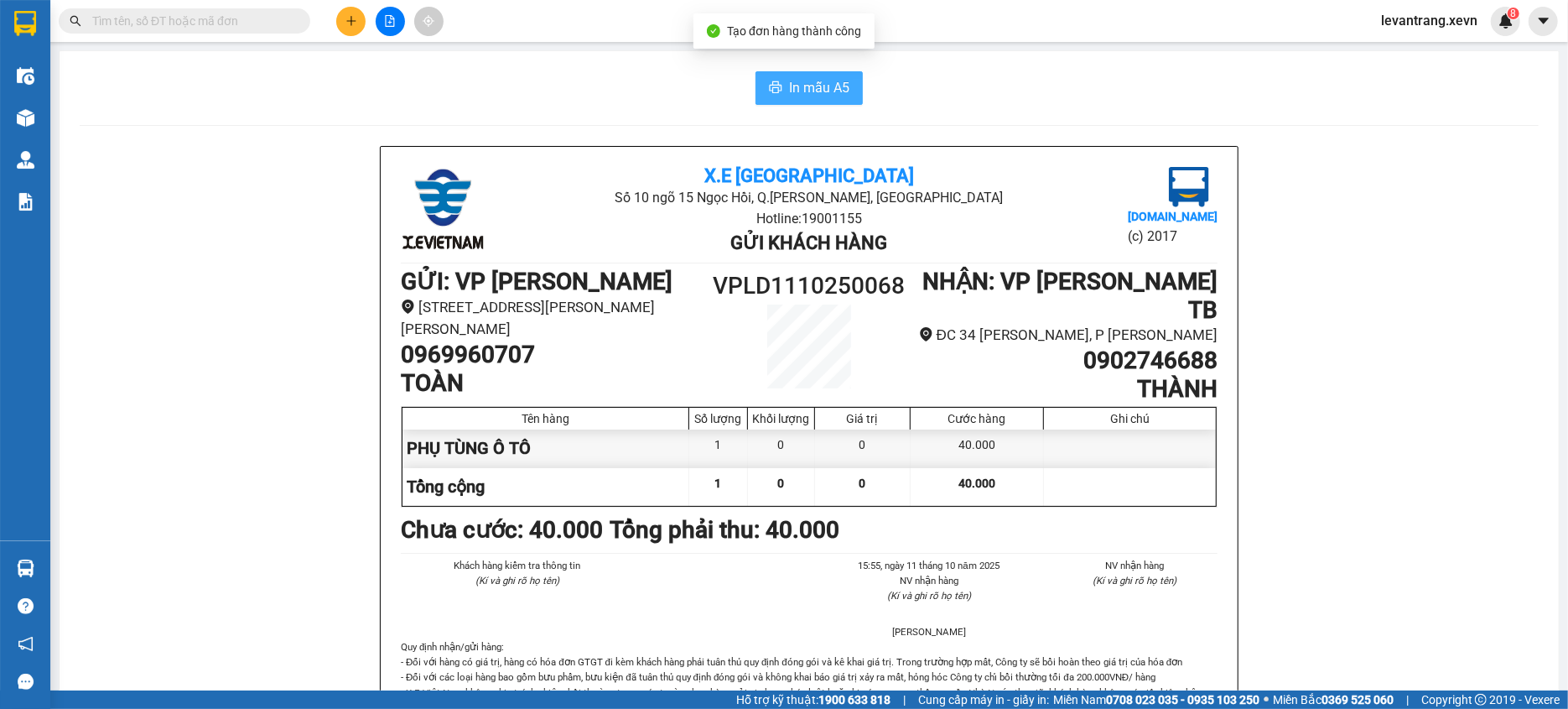
click at [789, 85] on span "In mẫu A5" at bounding box center [819, 87] width 60 height 21
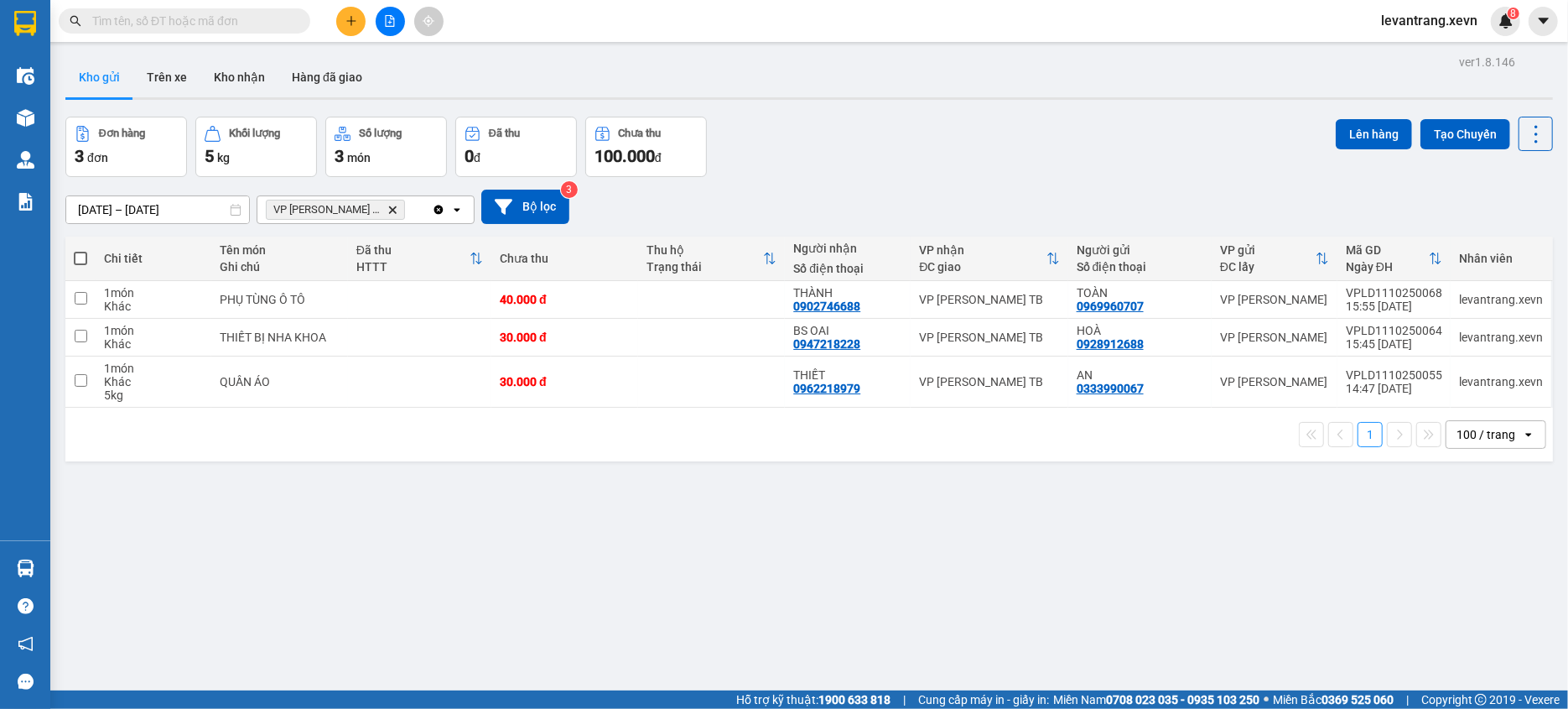
click at [236, 16] on input "text" at bounding box center [191, 20] width 198 height 18
